Goal: Information Seeking & Learning: Learn about a topic

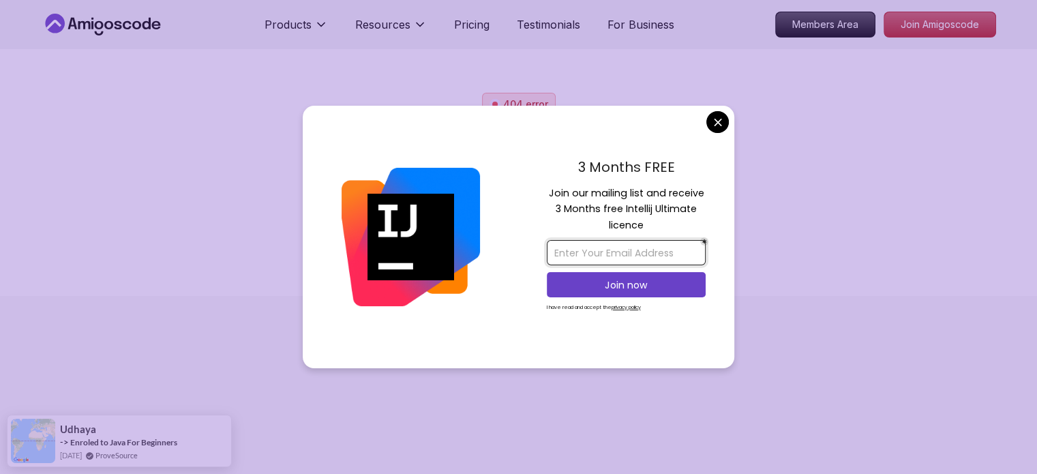
click at [645, 247] on input "email" at bounding box center [626, 252] width 159 height 25
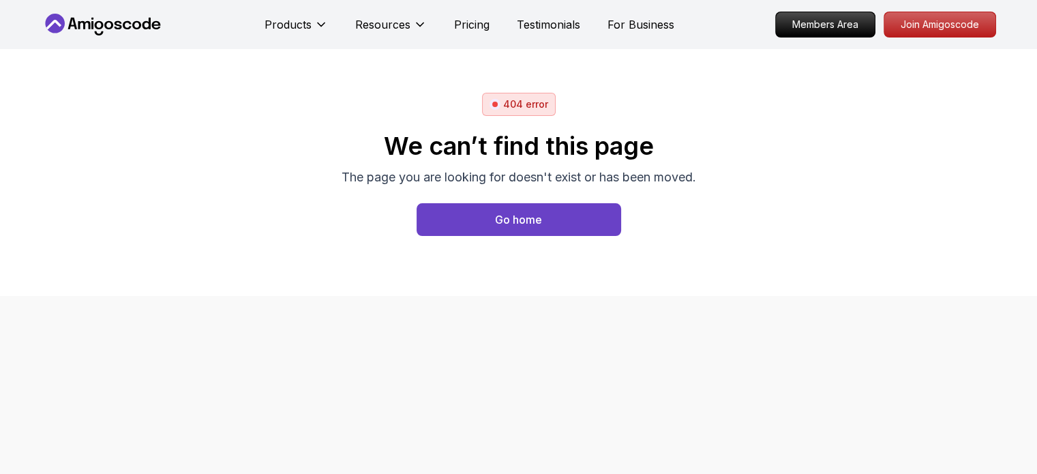
click at [713, 127] on body "Products Resources Pricing Testimonials For Business Members Area Join Amigosco…" at bounding box center [518, 237] width 1037 height 474
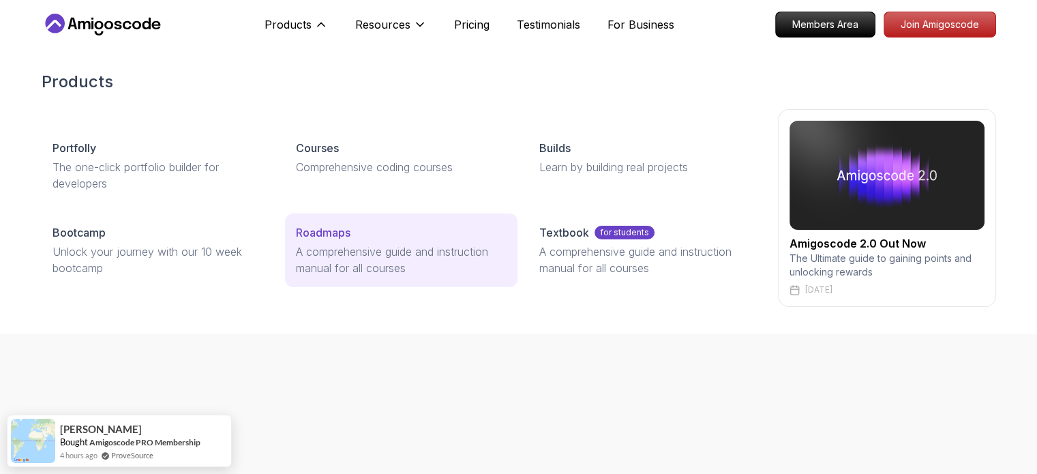
click at [323, 241] on link "Roadmaps A comprehensive guide and instruction manual for all courses" at bounding box center [401, 250] width 233 height 74
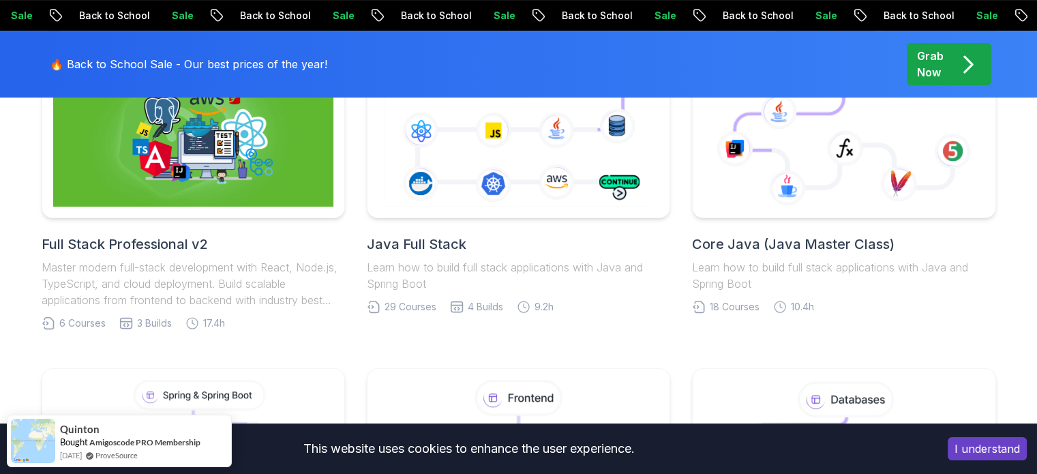
scroll to position [423, 0]
click at [724, 234] on h2 "Core Java (Java Master Class)" at bounding box center [844, 243] width 304 height 19
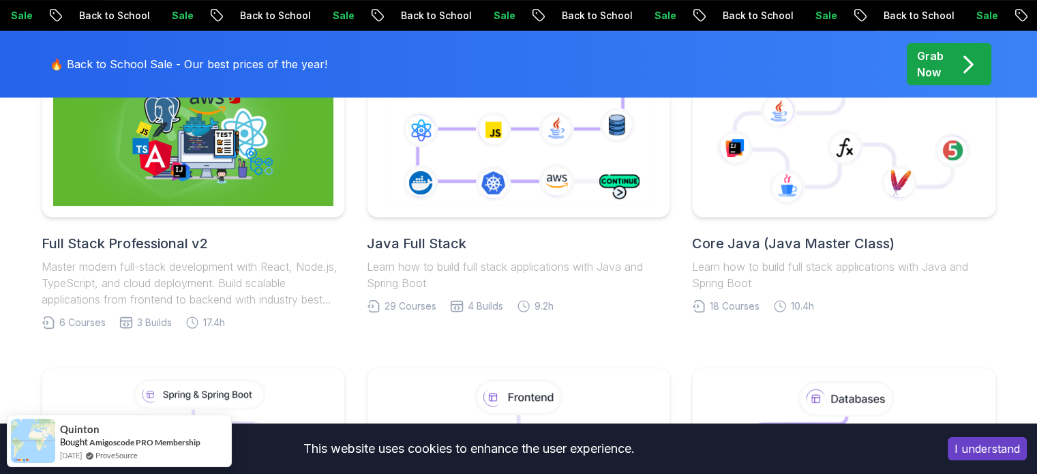
click at [412, 256] on div "Java Full Stack Learn how to build full stack applications with Java and Spring…" at bounding box center [519, 262] width 304 height 57
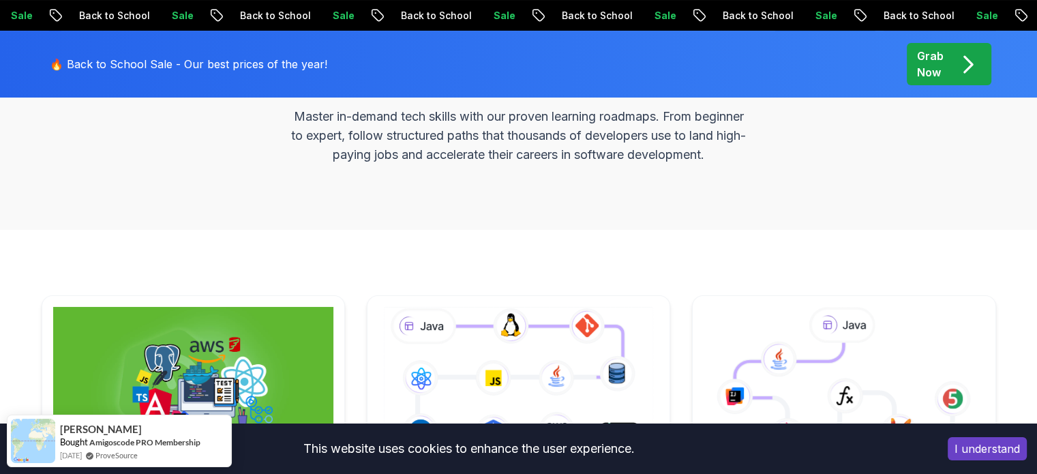
scroll to position [423, 0]
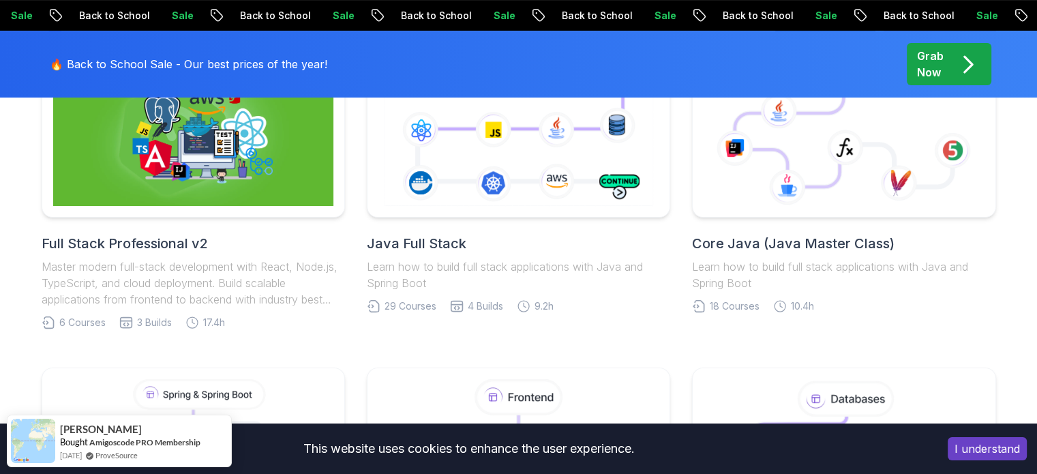
click at [412, 242] on h2 "Java Full Stack" at bounding box center [519, 243] width 304 height 19
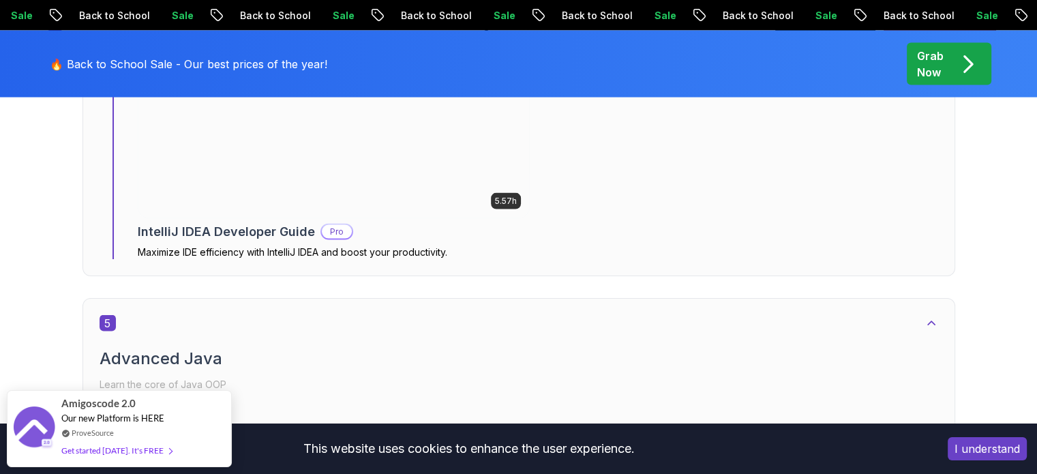
scroll to position [2755, 0]
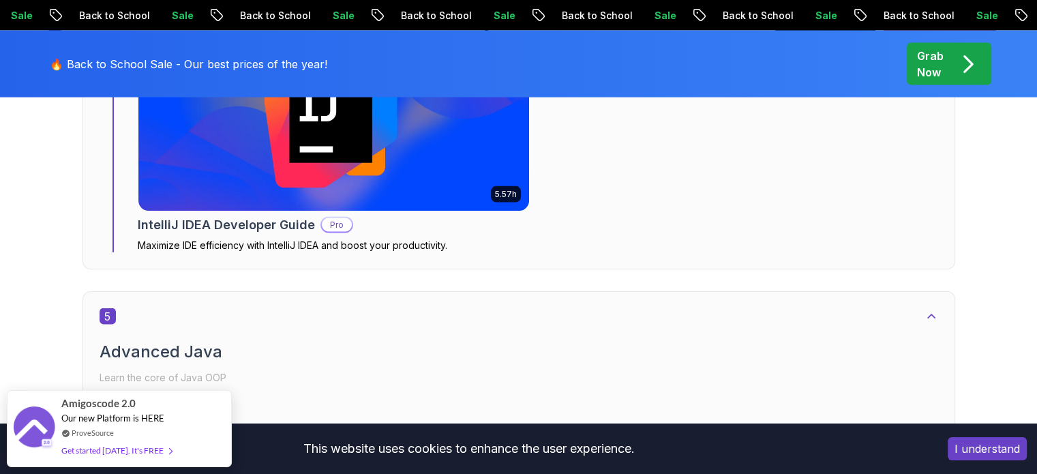
click at [972, 454] on button "I understand" at bounding box center [987, 448] width 79 height 23
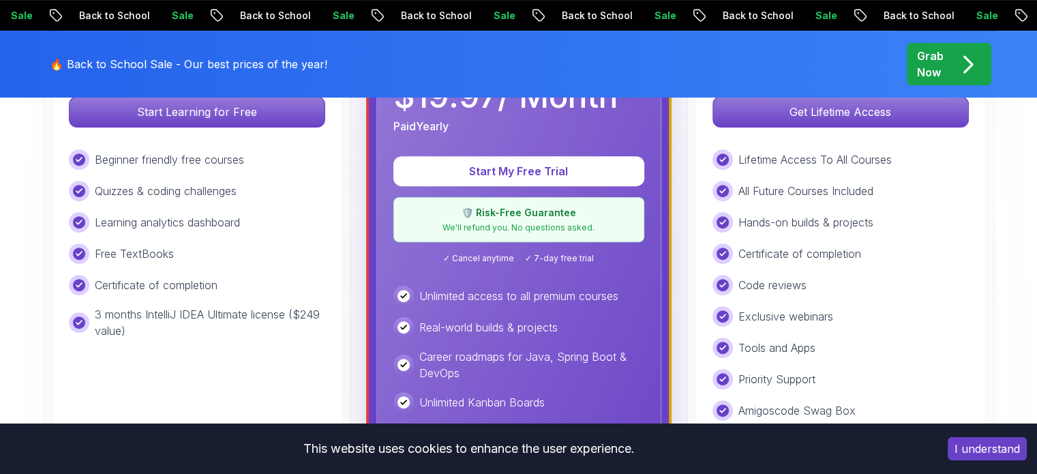
scroll to position [518, 0]
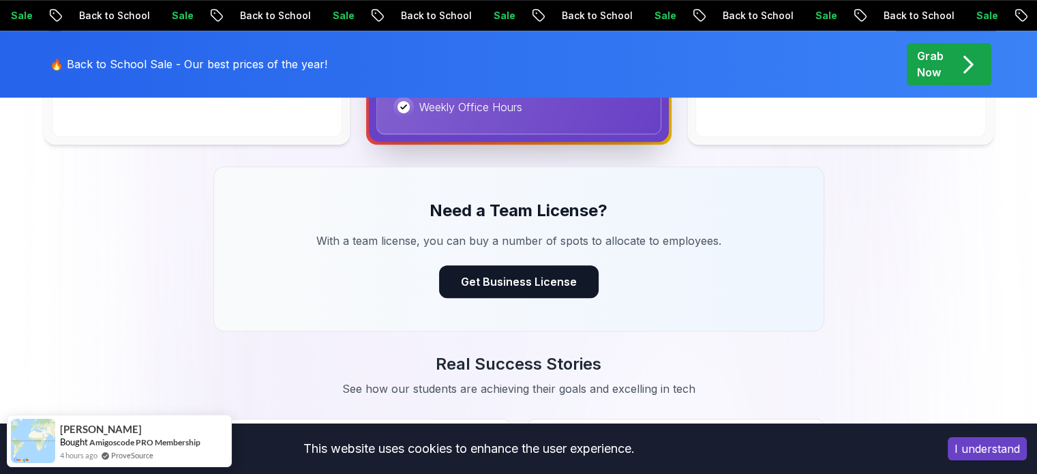
scroll to position [1025, 0]
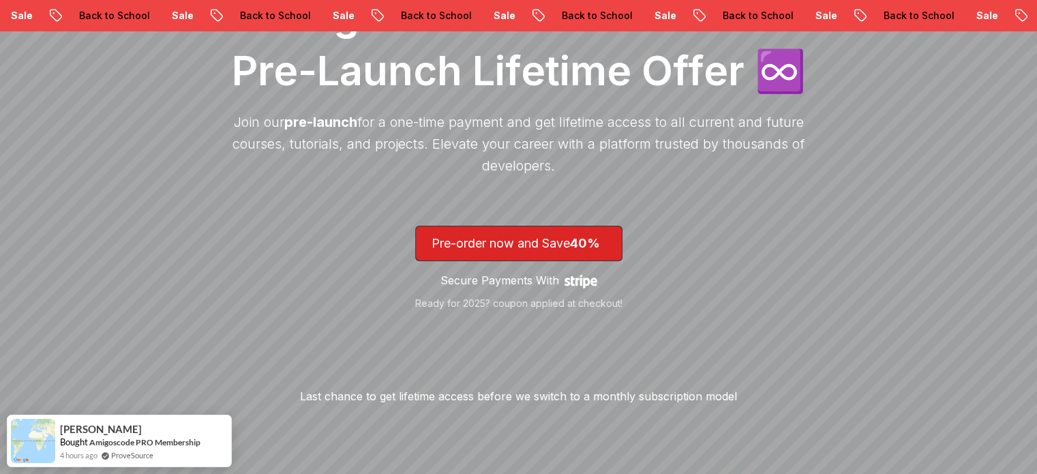
scroll to position [281, 0]
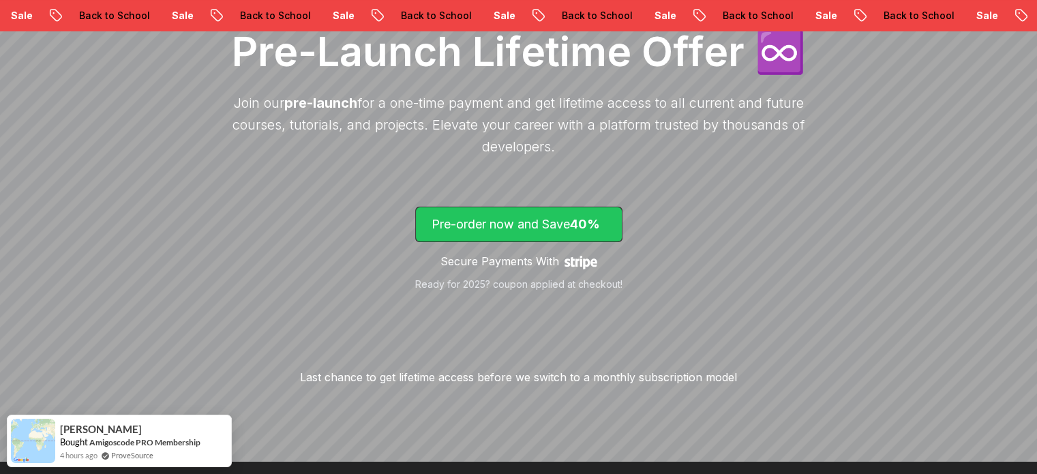
click at [593, 222] on span "40%" at bounding box center [585, 224] width 30 height 14
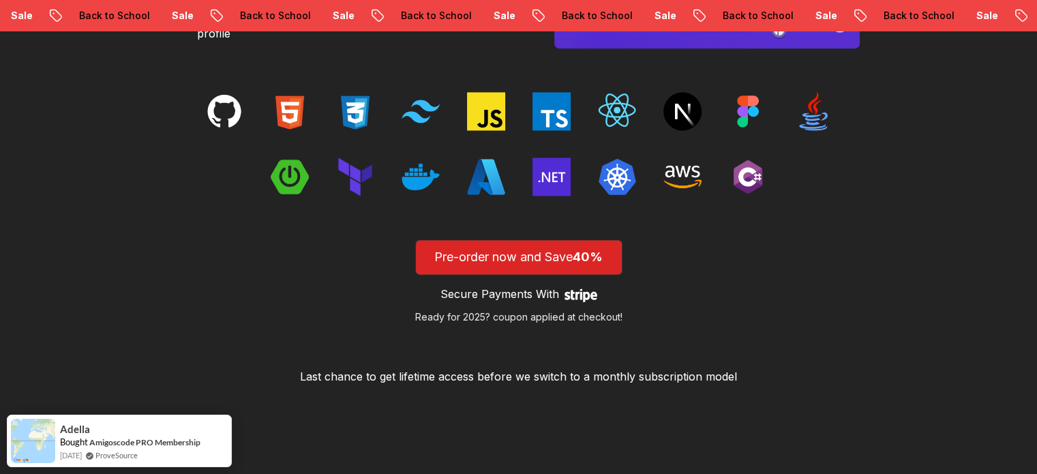
scroll to position [2160, 0]
